Goal: Use online tool/utility: Use online tool/utility

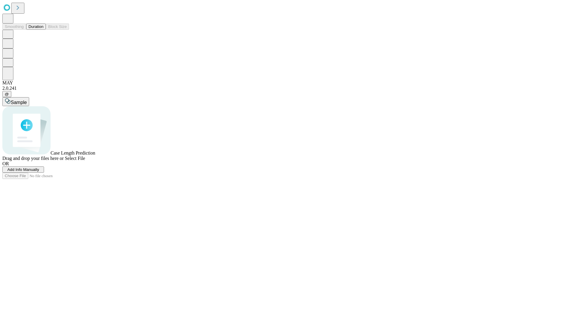
click at [43, 30] on button "Duration" at bounding box center [36, 27] width 20 height 6
click at [27, 100] on span "Sample" at bounding box center [19, 102] width 16 height 5
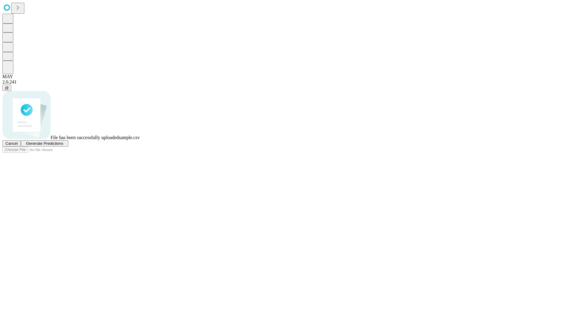
click at [63, 146] on span "Generate Predictions" at bounding box center [44, 143] width 37 height 4
